Goal: Information Seeking & Learning: Find specific fact

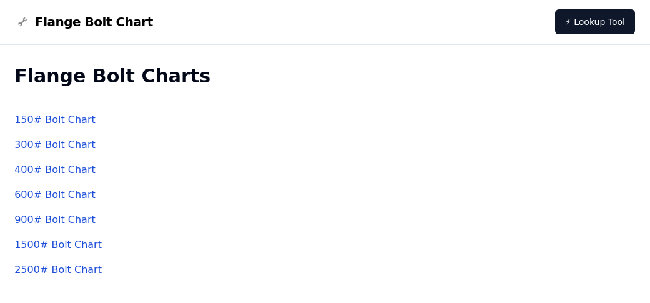
click at [50, 120] on link "150 # Bolt Chart" at bounding box center [54, 120] width 81 height 12
click at [56, 117] on link "150 # Bolt Chart" at bounding box center [54, 120] width 81 height 12
click at [59, 115] on link "150 # Bolt Chart" at bounding box center [54, 120] width 81 height 12
click at [84, 117] on div "150 # Bolt Chart" at bounding box center [325, 119] width 622 height 25
click at [77, 118] on link "150 # Bolt Chart" at bounding box center [54, 120] width 81 height 12
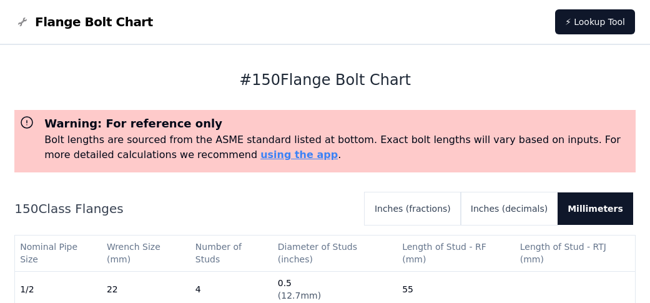
click at [65, 119] on h3 "Warning: For reference only" at bounding box center [337, 123] width 587 height 17
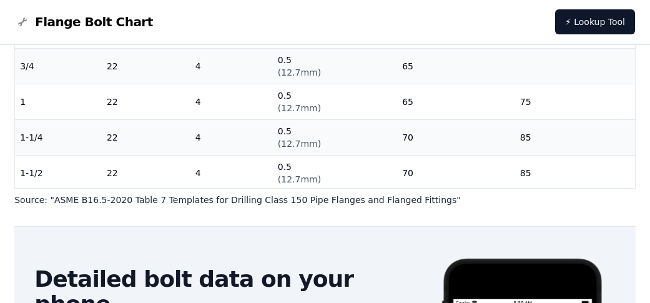
scroll to position [280, 0]
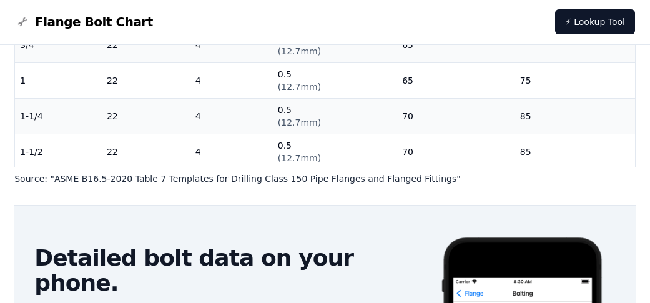
click at [280, 124] on span "( 12.7mm )" at bounding box center [299, 122] width 43 height 10
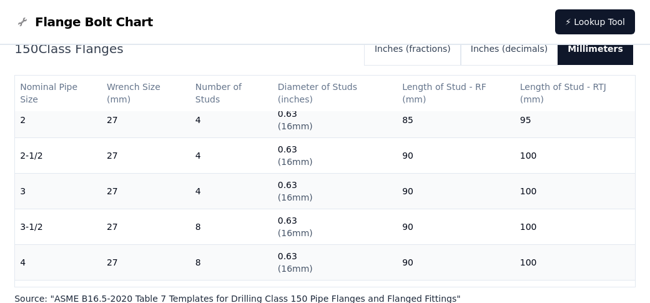
scroll to position [155, 0]
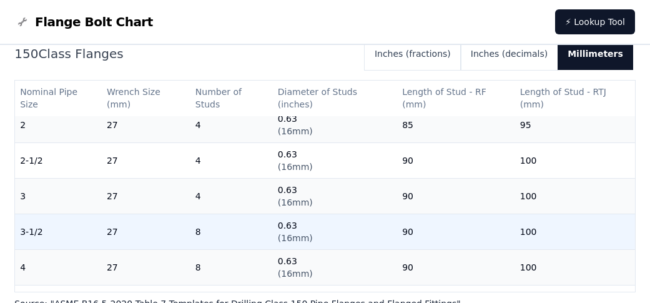
click at [342, 224] on td "0.63 ( 16mm )" at bounding box center [335, 232] width 124 height 36
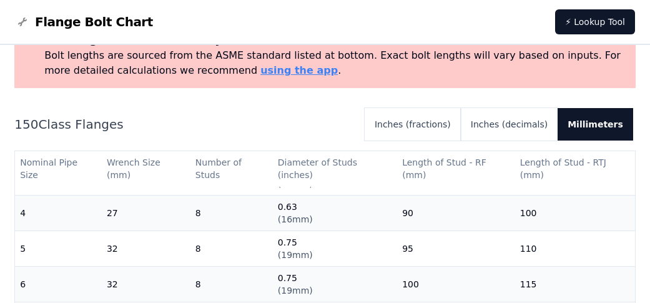
scroll to position [30, 0]
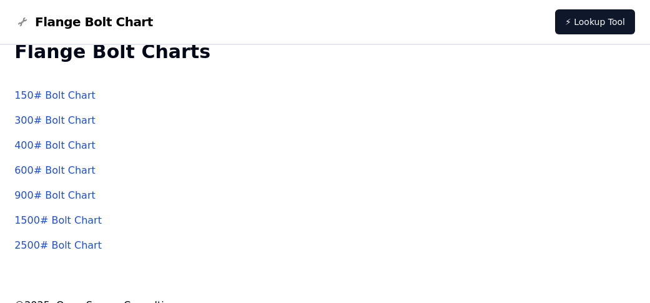
scroll to position [44, 0]
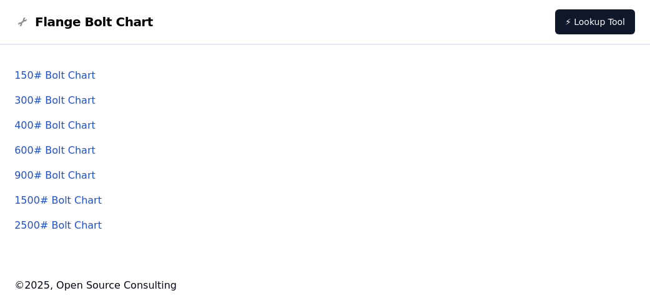
click at [68, 197] on link "1500 # Bolt Chart" at bounding box center [57, 200] width 87 height 12
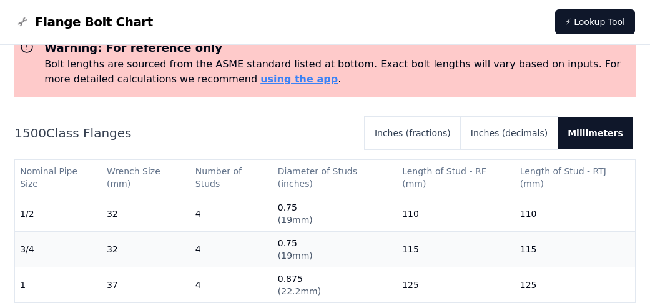
scroll to position [107, 0]
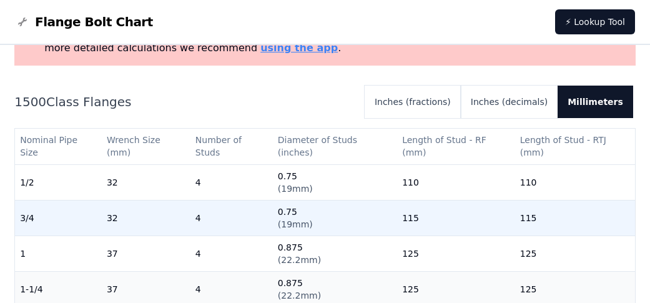
click at [179, 204] on td "32" at bounding box center [146, 218] width 89 height 36
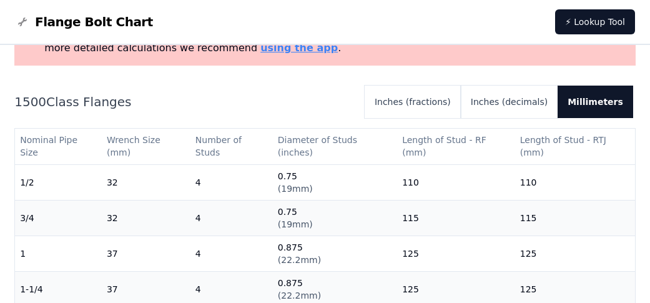
scroll to position [44, 0]
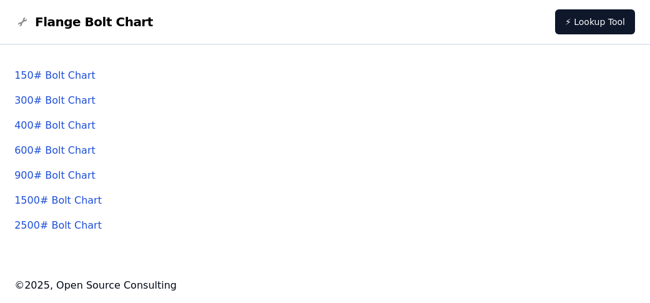
click at [42, 77] on link "150 # Bolt Chart" at bounding box center [54, 75] width 81 height 12
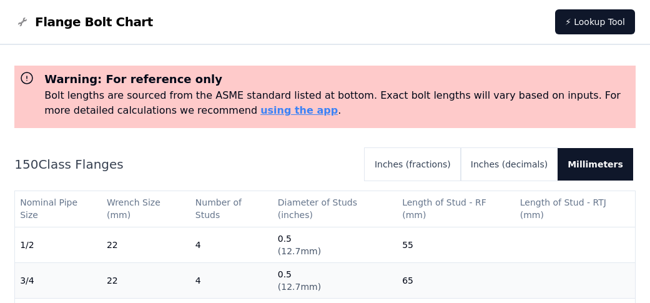
click at [42, 77] on div "Warning: For reference only Bolt lengths are sourced from the ASME standard lis…" at bounding box center [332, 94] width 597 height 47
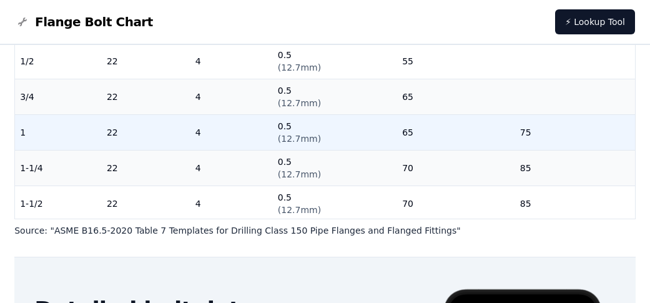
scroll to position [232, 0]
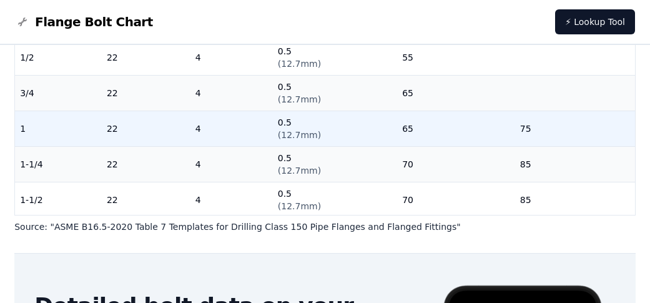
click at [121, 140] on td "22" at bounding box center [146, 129] width 89 height 36
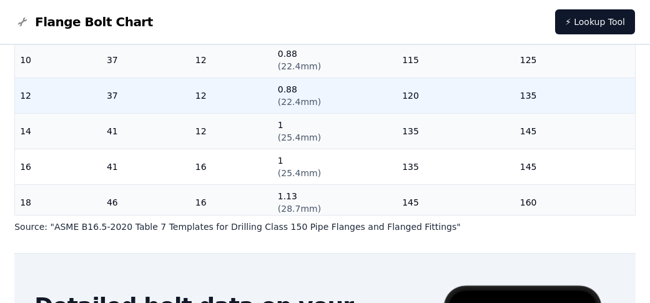
scroll to position [462, 0]
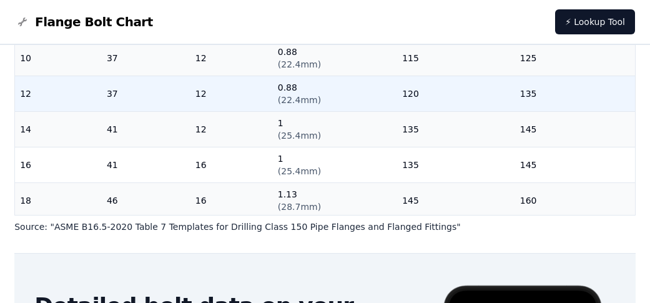
click at [264, 108] on td "12" at bounding box center [232, 94] width 82 height 36
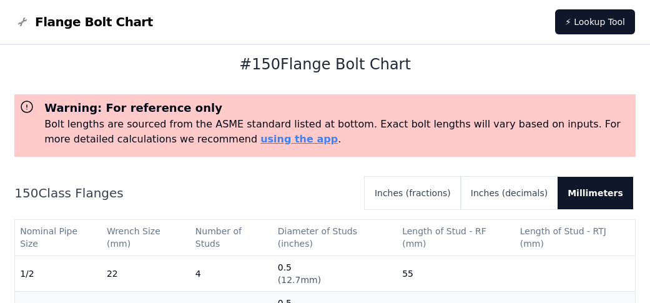
scroll to position [0, 0]
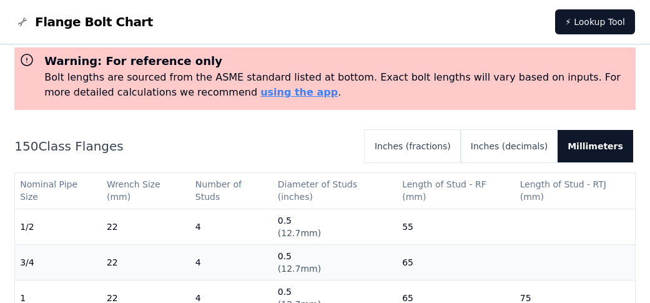
scroll to position [44, 0]
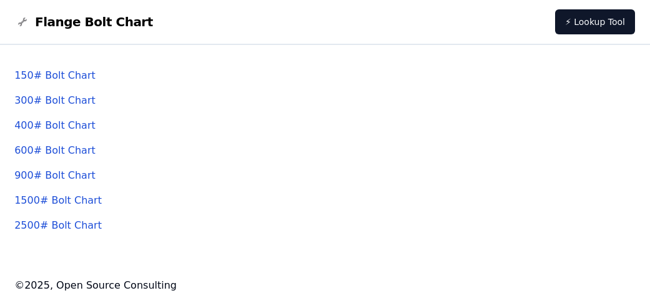
click at [49, 201] on link "1500 # Bolt Chart" at bounding box center [57, 200] width 87 height 12
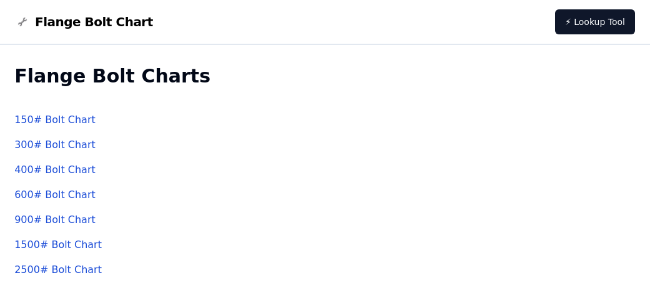
scroll to position [44, 0]
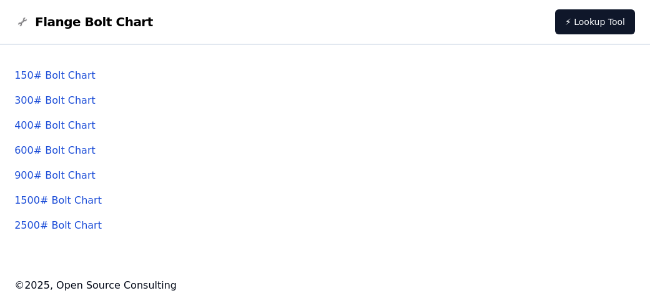
click at [49, 152] on link "600 # Bolt Chart" at bounding box center [54, 150] width 81 height 12
click at [67, 147] on link "600 # Bolt Chart" at bounding box center [54, 150] width 81 height 12
click at [47, 146] on link "600 # Bolt Chart" at bounding box center [54, 150] width 81 height 12
click at [17, 150] on link "600 # Bolt Chart" at bounding box center [54, 150] width 81 height 12
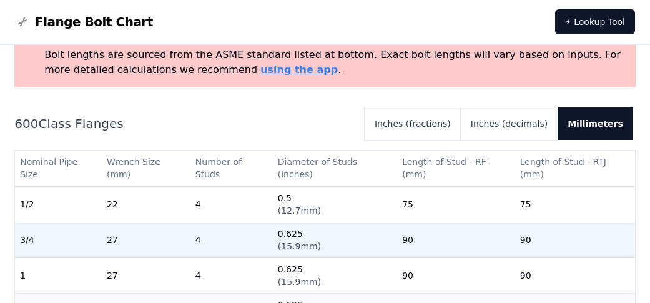
scroll to position [107, 0]
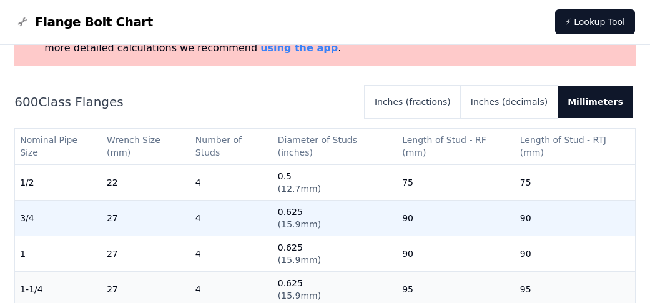
click at [191, 214] on td "4" at bounding box center [232, 218] width 82 height 36
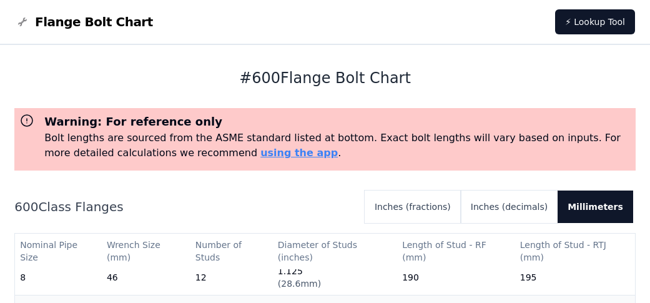
scroll to position [0, 0]
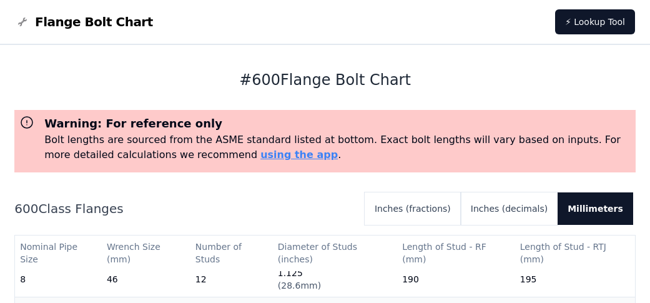
scroll to position [44, 0]
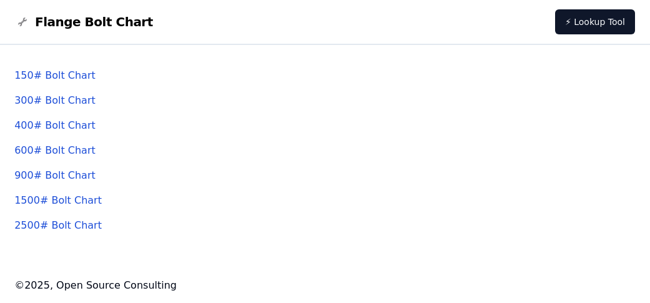
click at [54, 206] on link "1500 # Bolt Chart" at bounding box center [57, 200] width 87 height 12
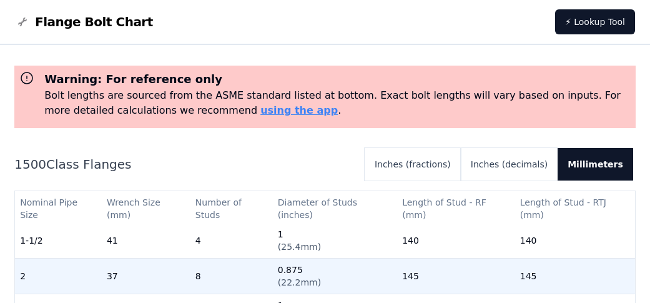
scroll to position [187, 0]
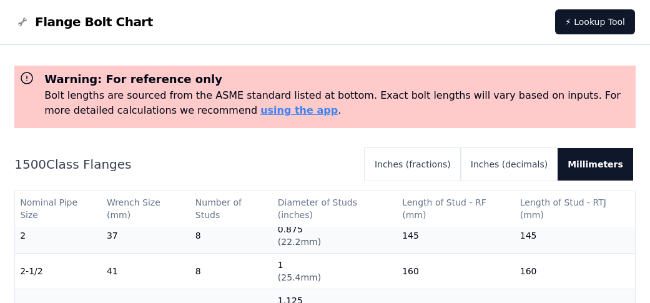
click at [303, 161] on h2 "1500 Class Flanges" at bounding box center [184, 164] width 340 height 17
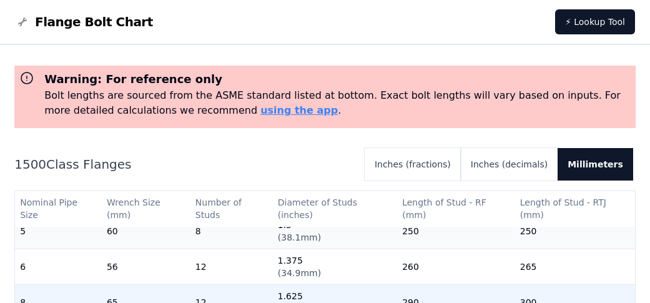
scroll to position [312, 0]
